Goal: Information Seeking & Learning: Learn about a topic

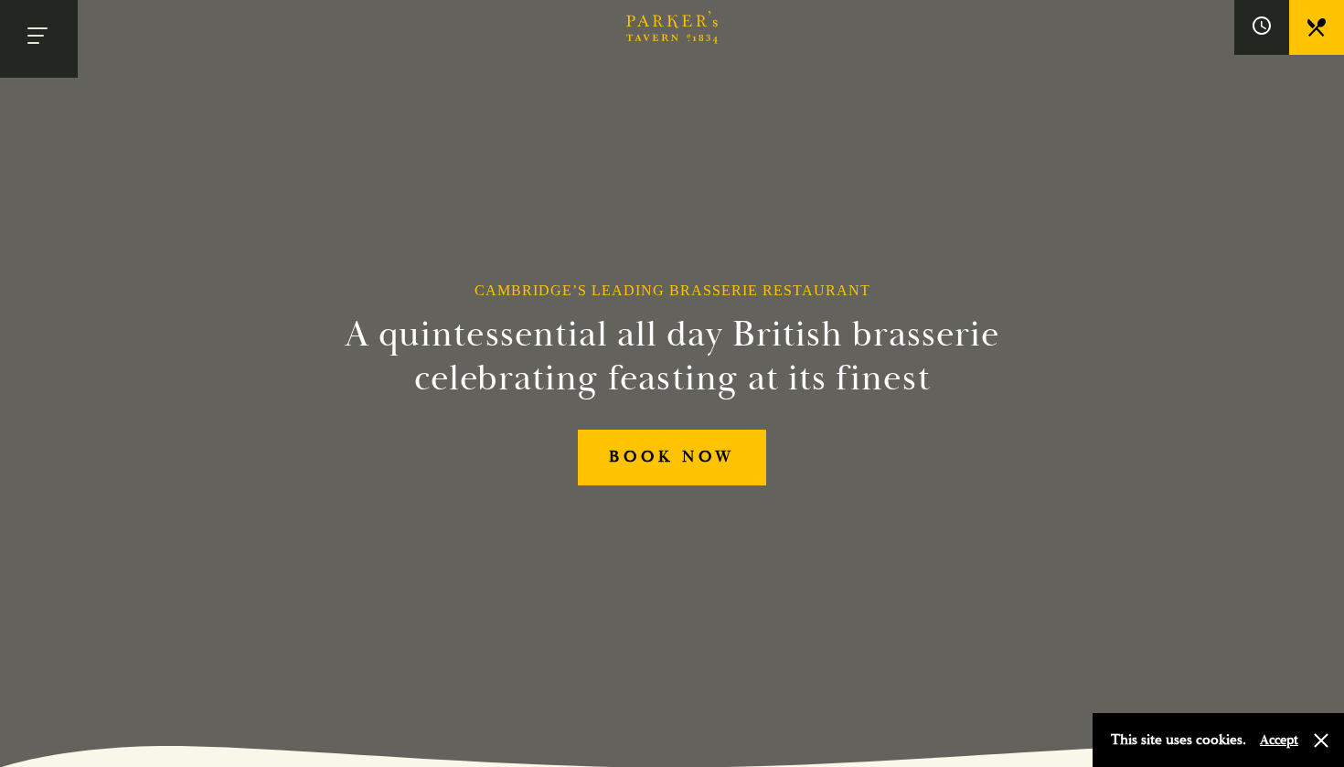
click at [40, 48] on button "Toggle navigation" at bounding box center [39, 39] width 78 height 78
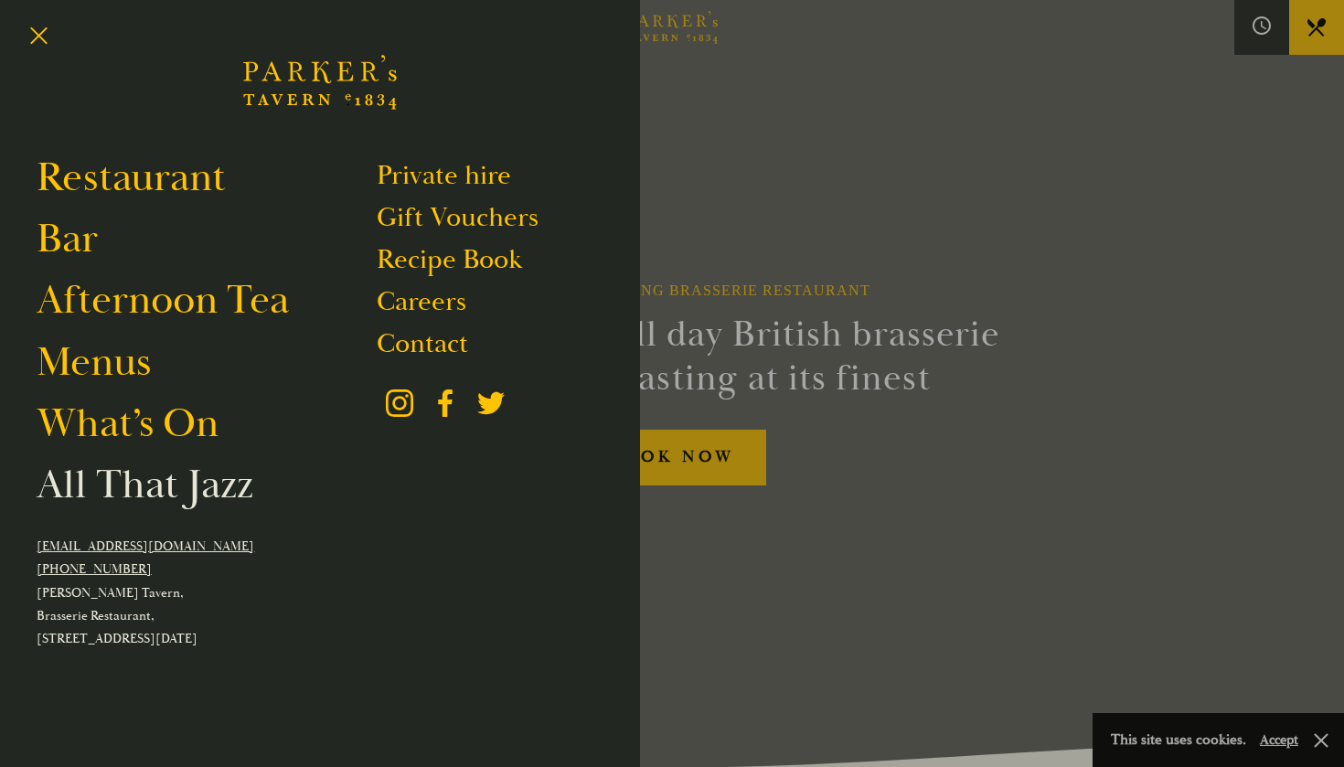
click at [164, 480] on link "All That Jazz" at bounding box center [145, 484] width 217 height 51
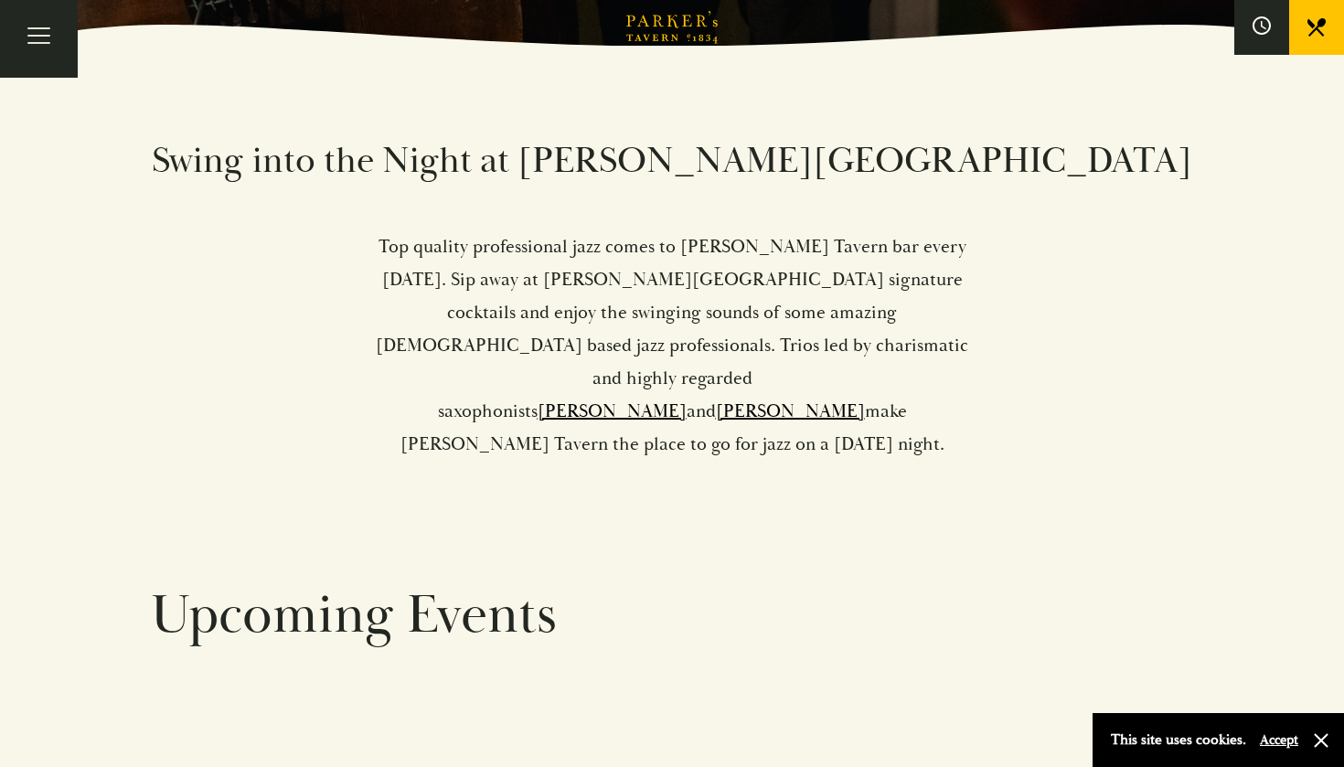
scroll to position [721, 0]
click at [58, 40] on button "Toggle navigation" at bounding box center [39, 39] width 78 height 78
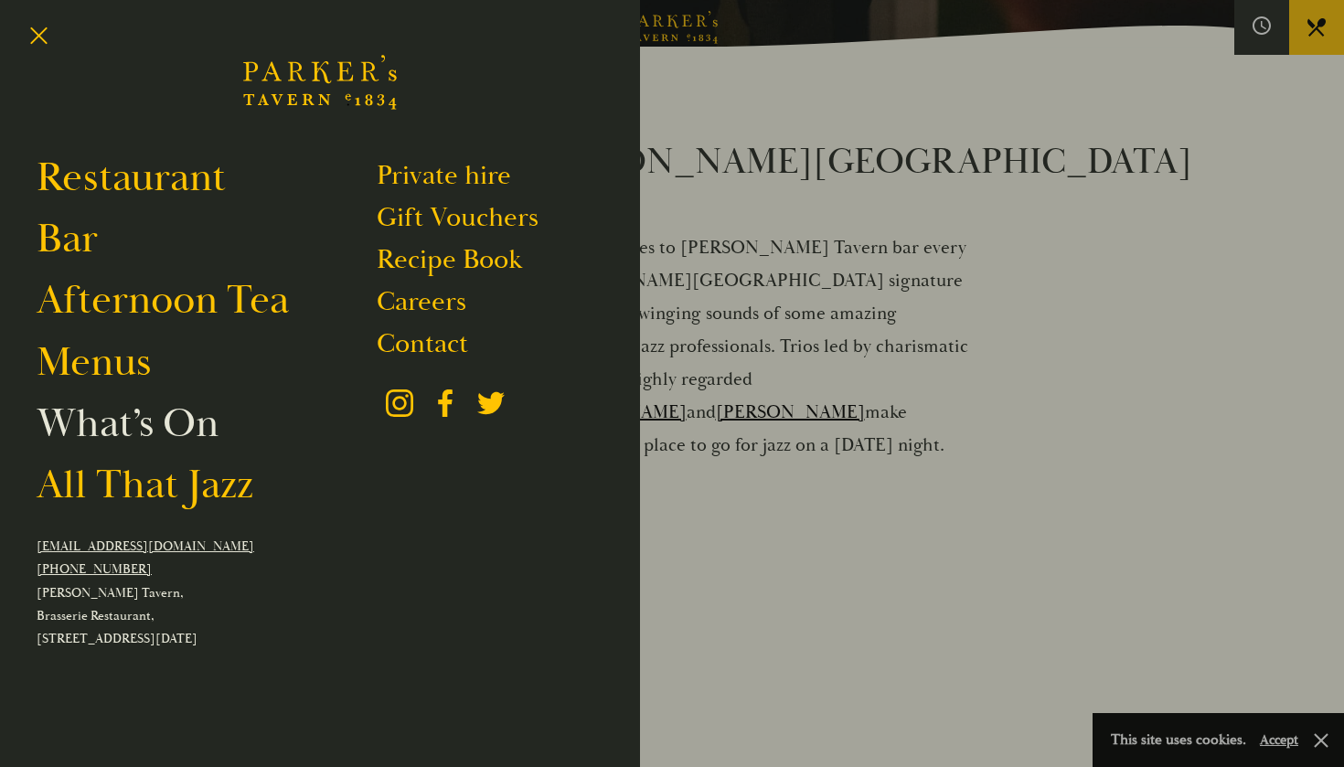
click at [113, 418] on link "What’s On" at bounding box center [128, 423] width 182 height 51
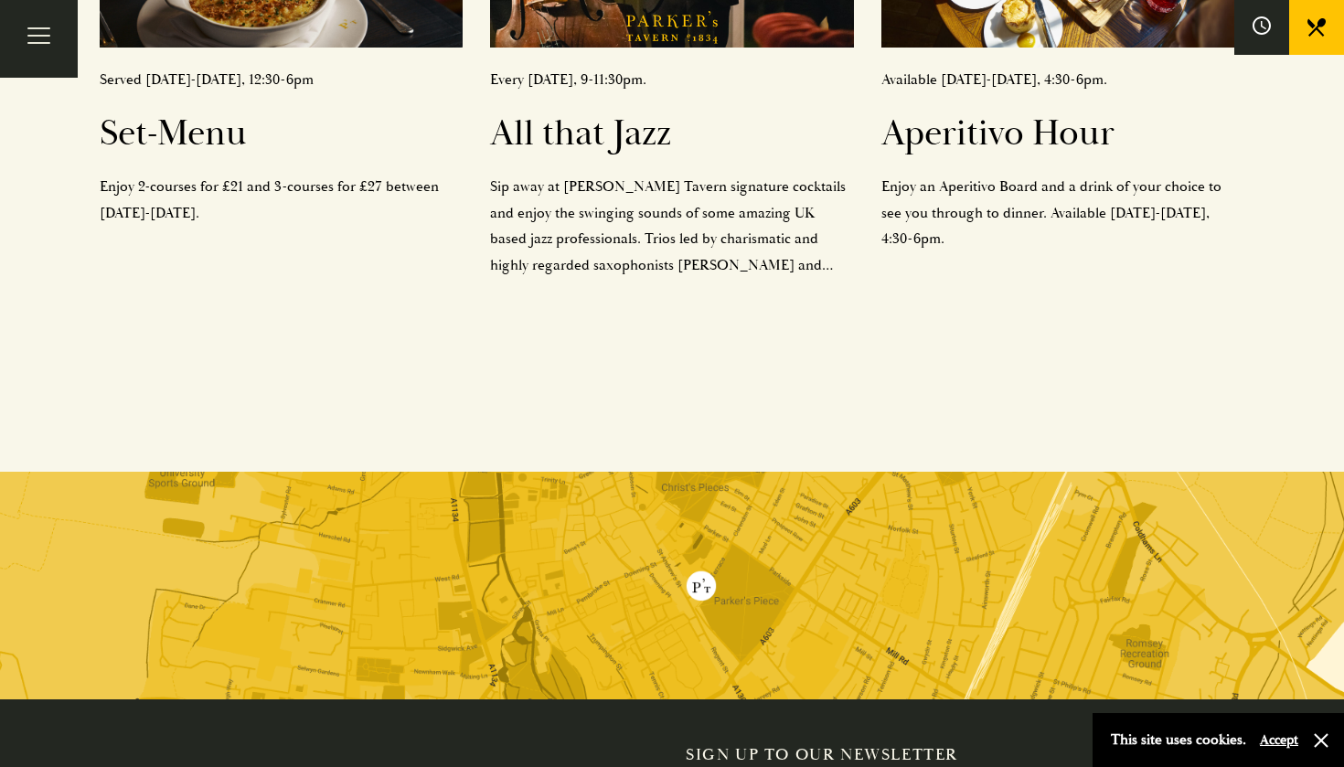
scroll to position [700, 0]
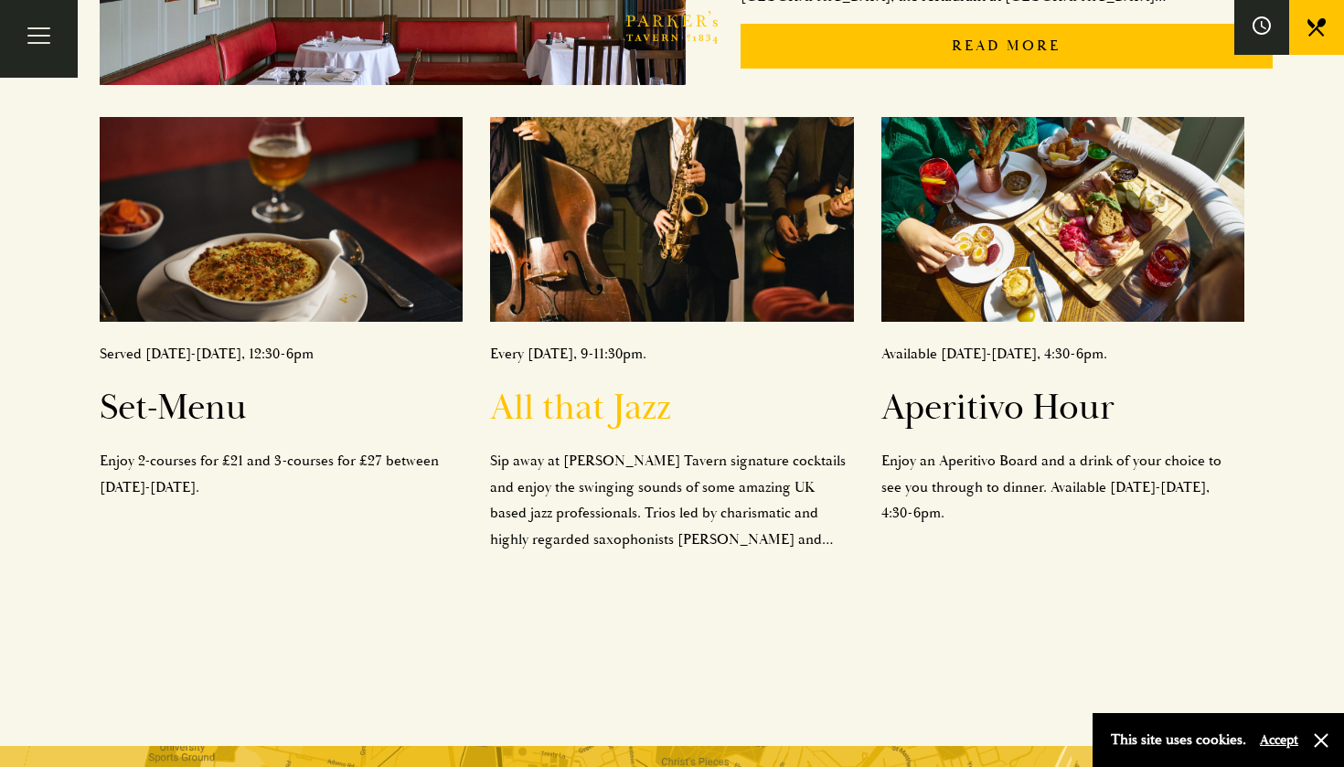
click at [556, 409] on h2 "All that Jazz" at bounding box center [672, 408] width 364 height 44
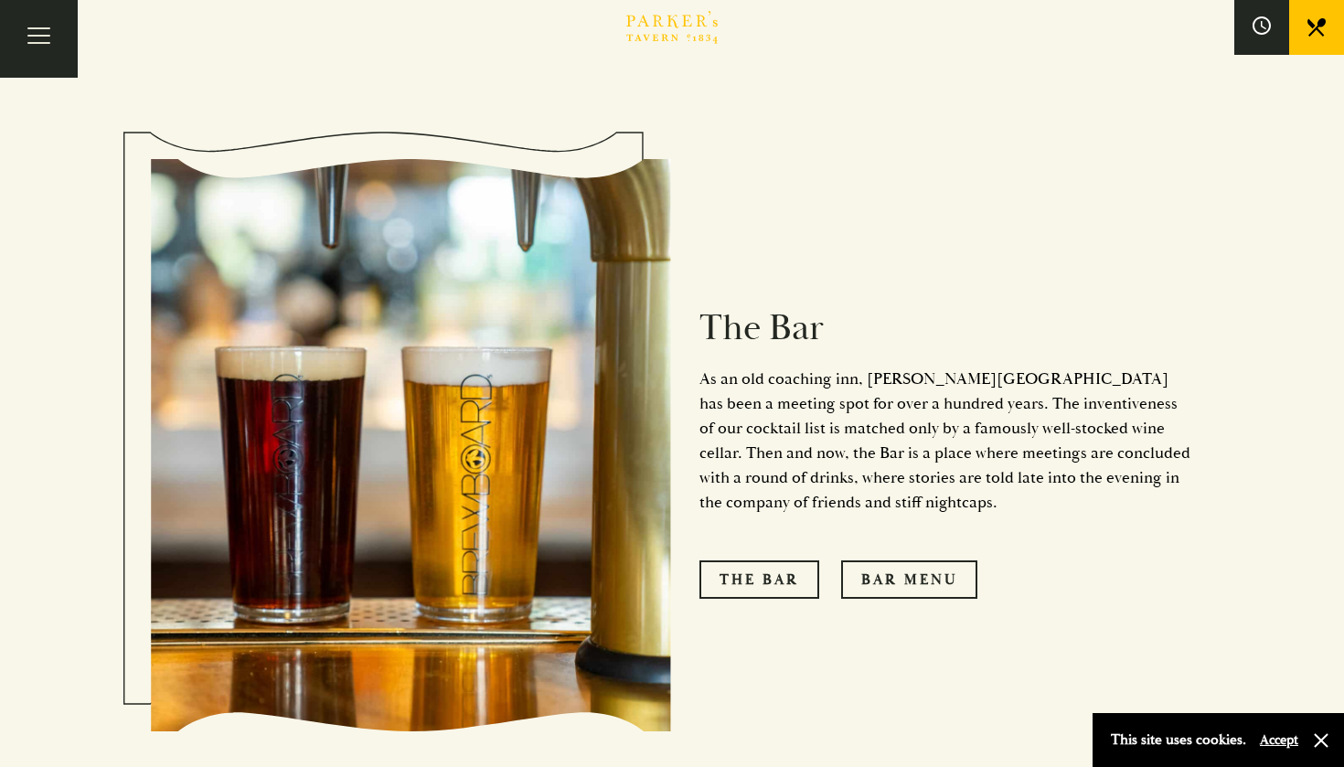
scroll to position [1396, 0]
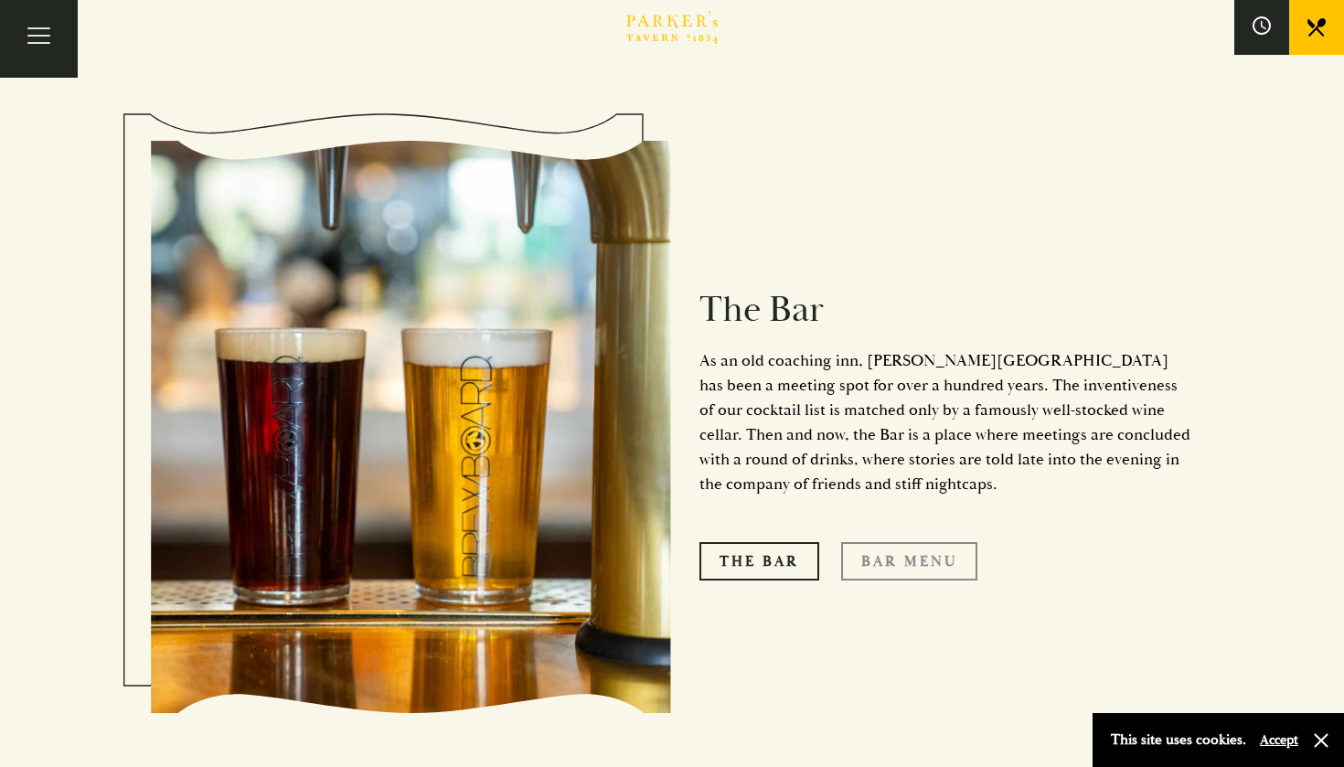
click at [892, 542] on link "Bar Menu" at bounding box center [909, 561] width 136 height 38
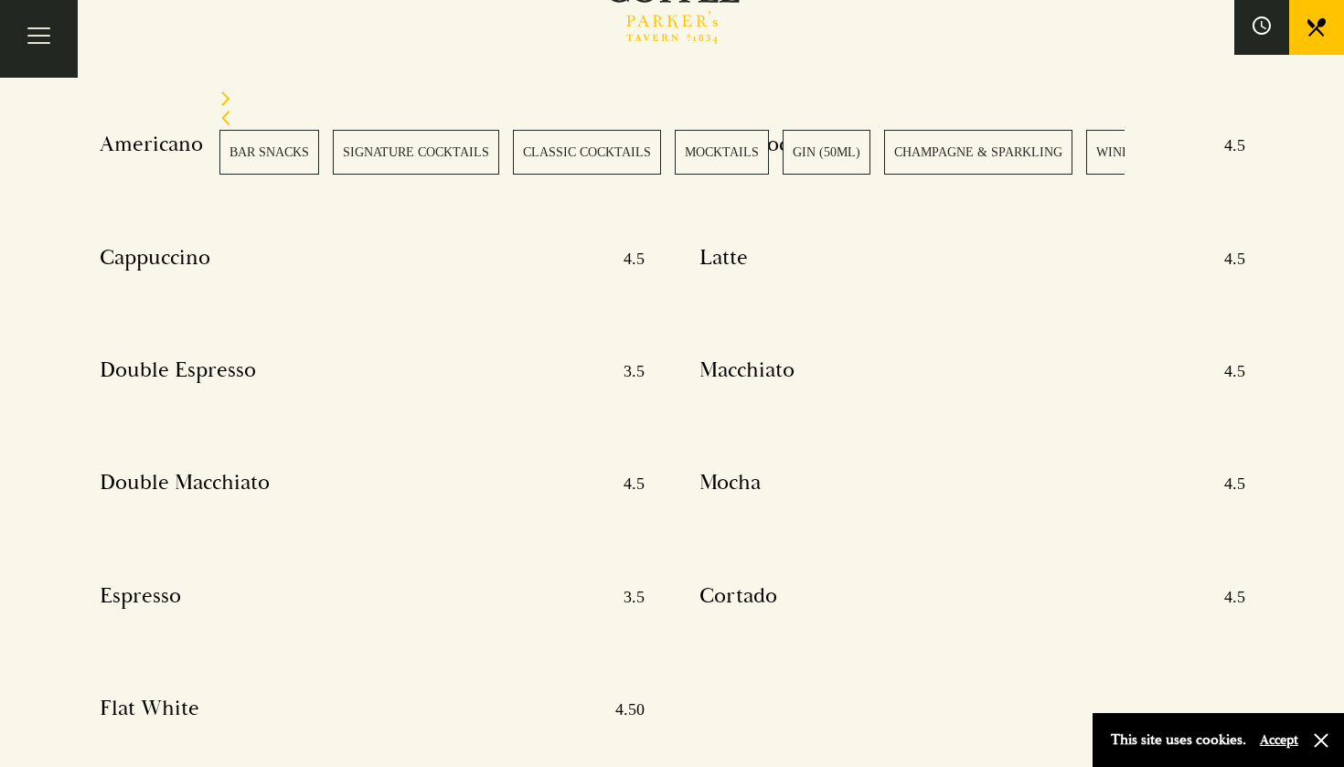
scroll to position [9417, 0]
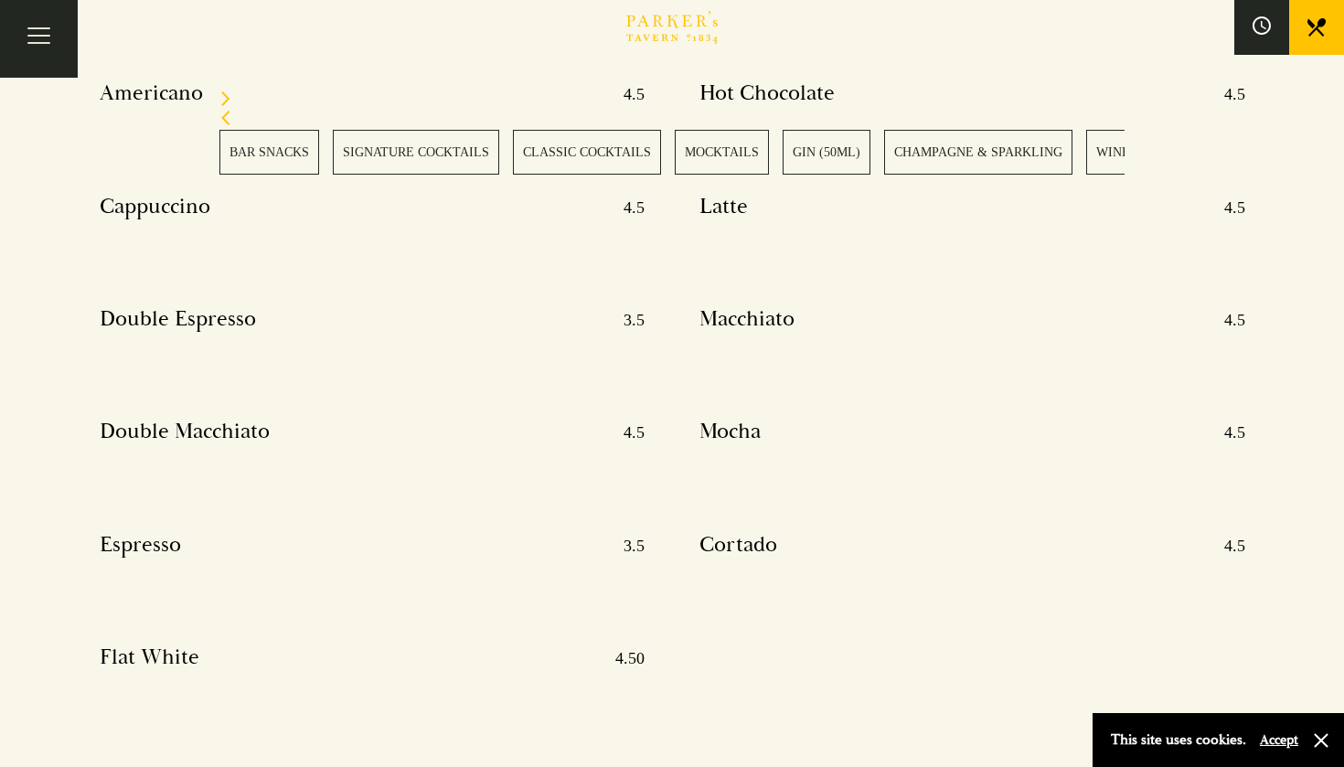
click at [843, 143] on link "GIN (50ML)" at bounding box center [827, 152] width 88 height 45
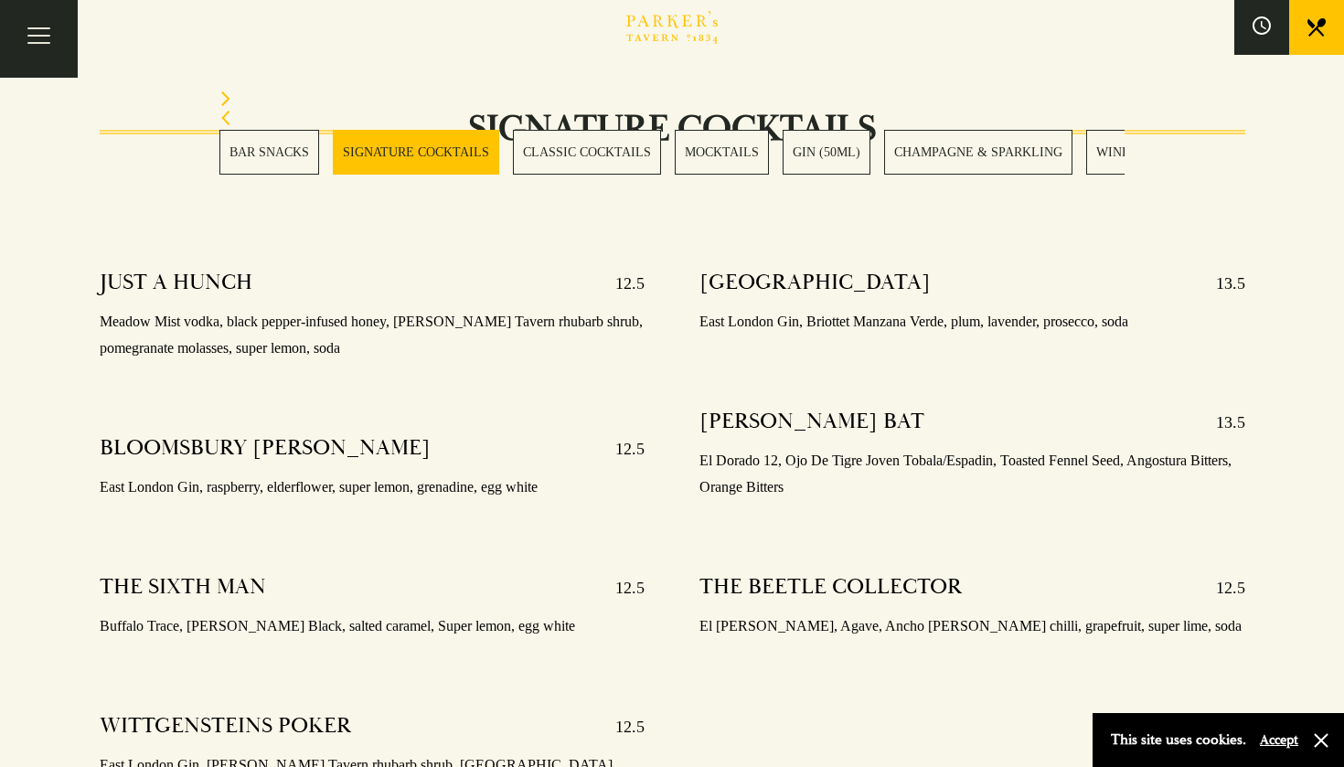
scroll to position [1320, 0]
